Goal: Transaction & Acquisition: Purchase product/service

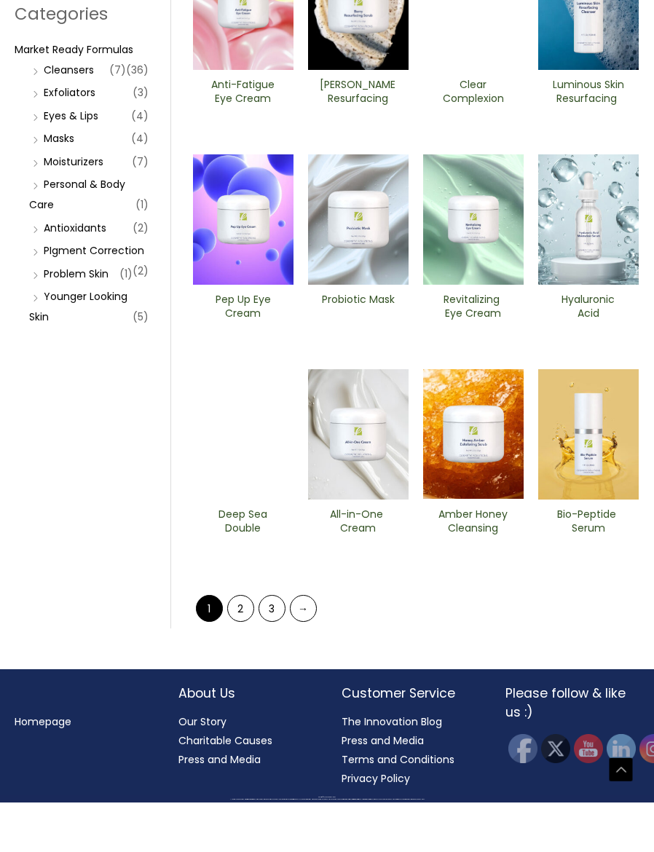
scroll to position [245, 0]
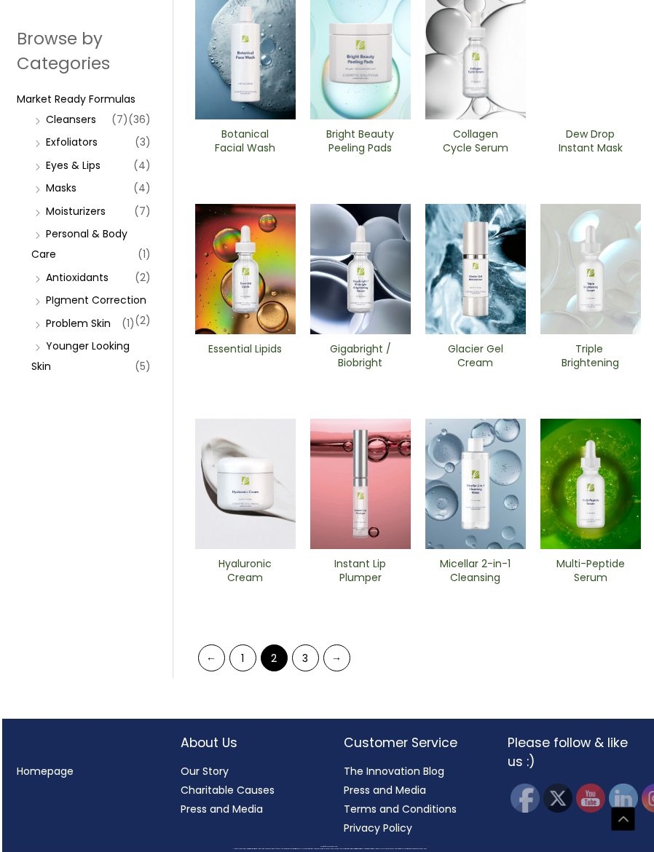
scroll to position [245, 0]
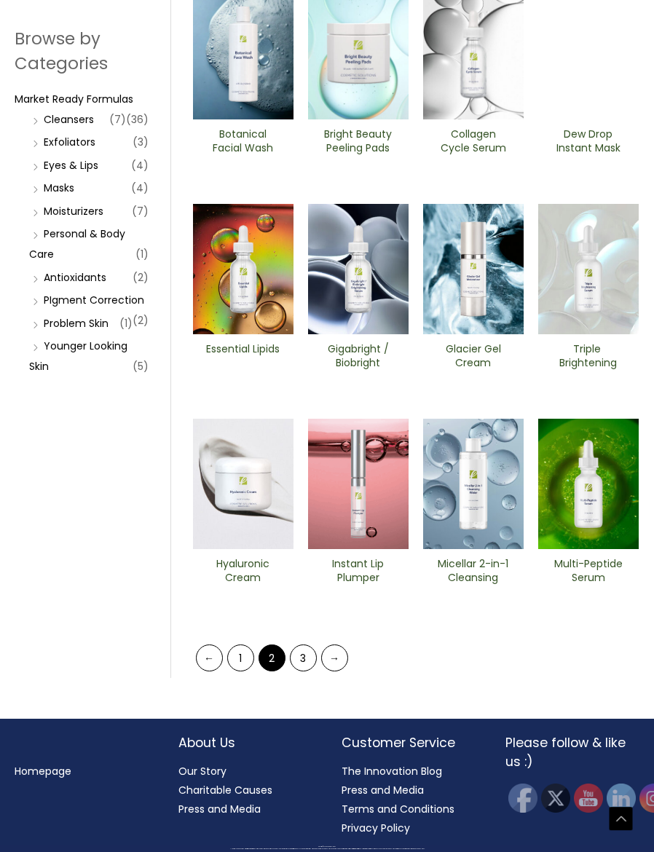
click at [299, 671] on link "3" at bounding box center [303, 657] width 27 height 27
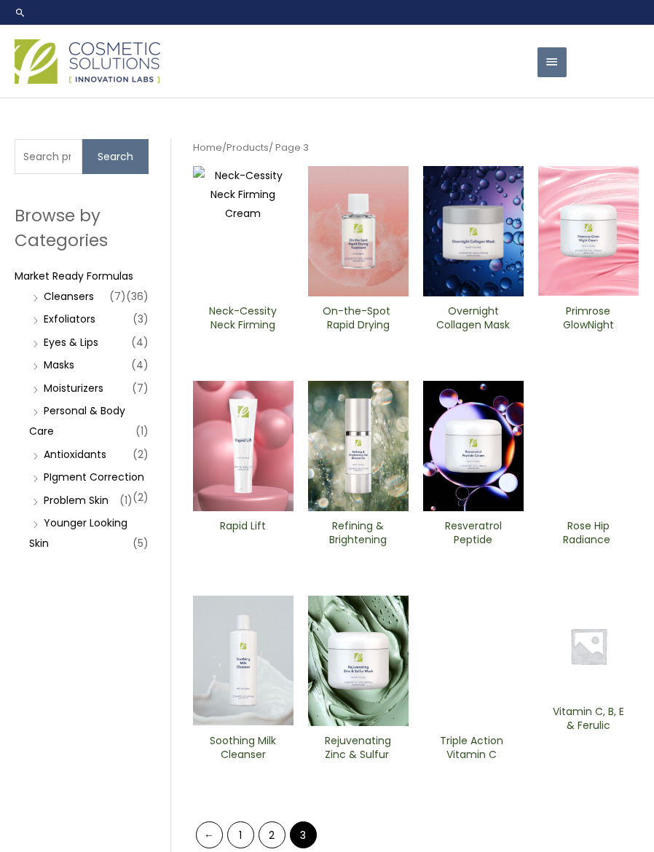
click at [344, 296] on img at bounding box center [358, 231] width 100 height 130
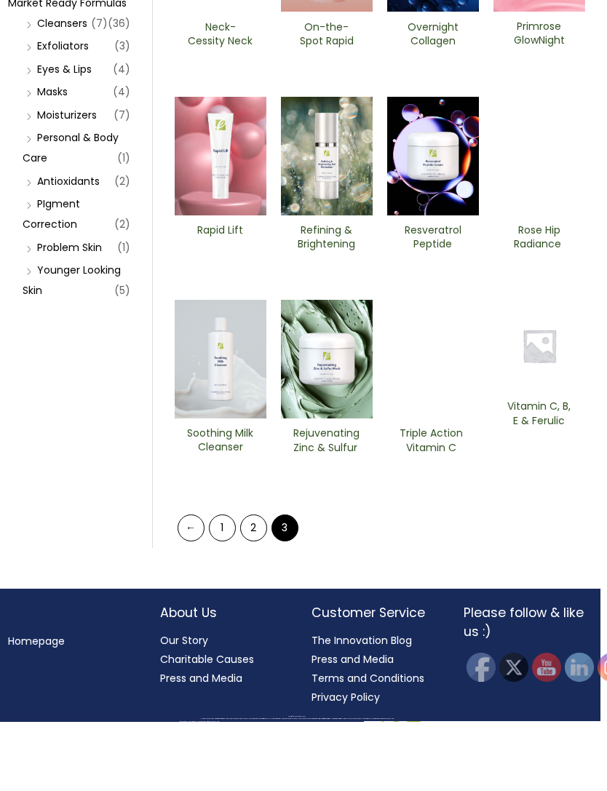
scroll to position [270, 6]
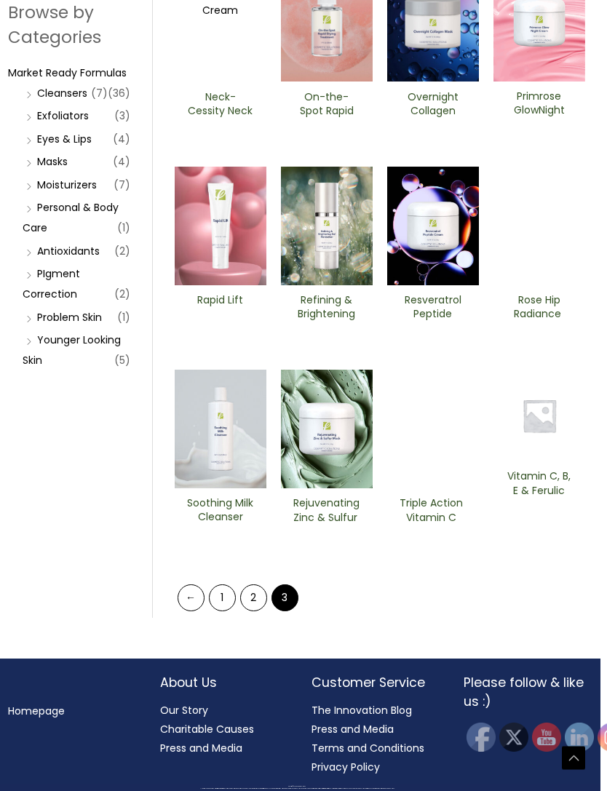
click at [246, 611] on link "2" at bounding box center [254, 597] width 27 height 27
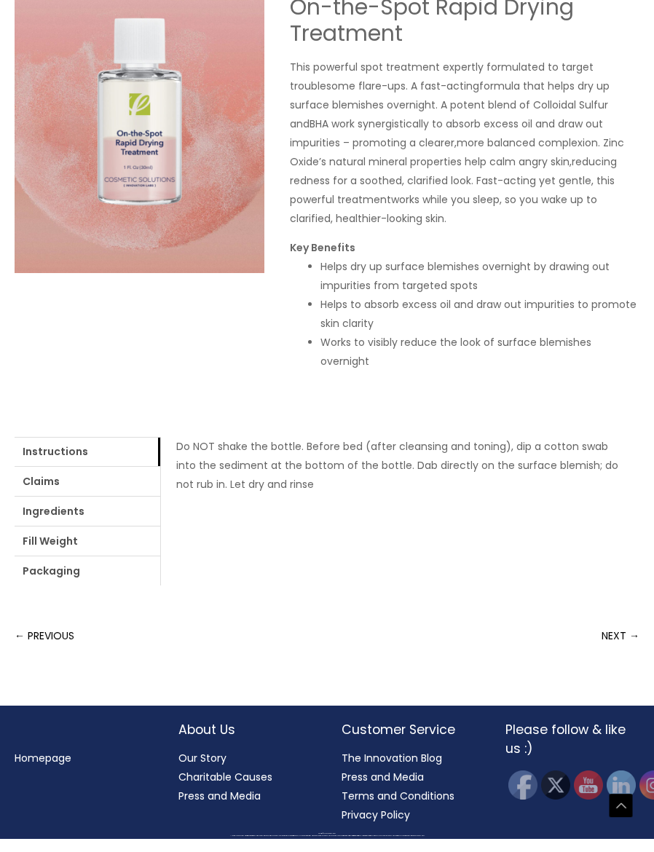
scroll to position [285, 0]
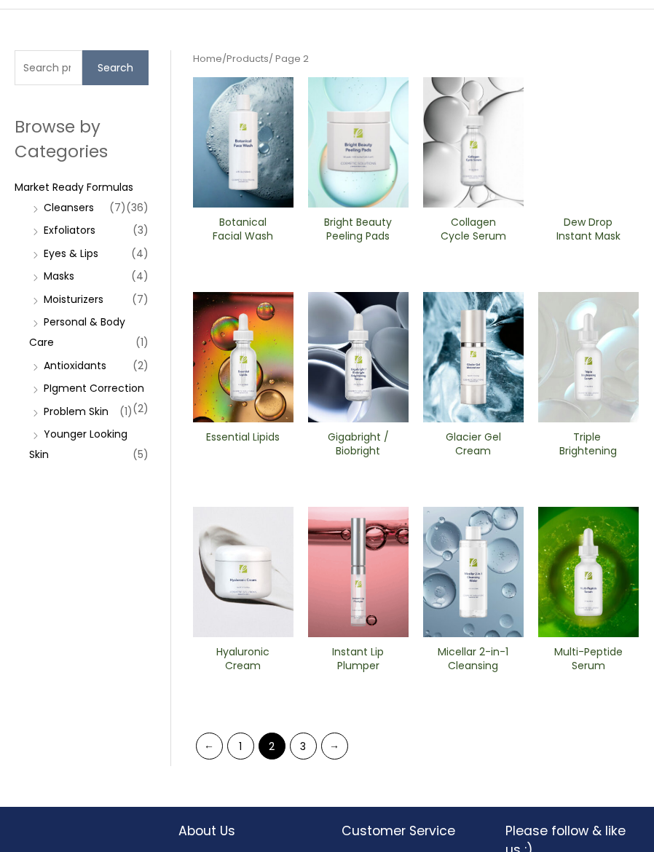
scroll to position [245, 0]
